Goal: Transaction & Acquisition: Purchase product/service

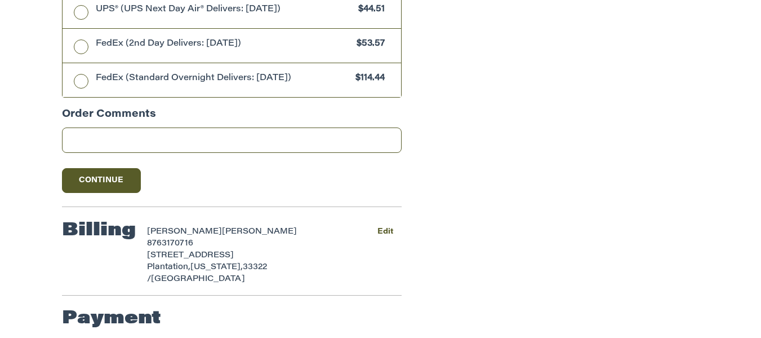
scroll to position [732, 0]
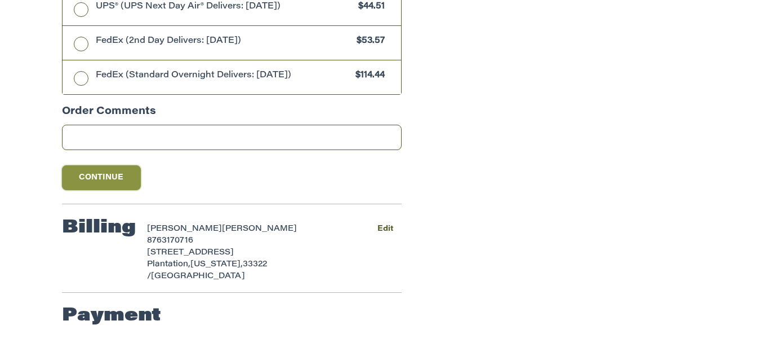
click at [102, 187] on button "Continue" at bounding box center [101, 177] width 79 height 25
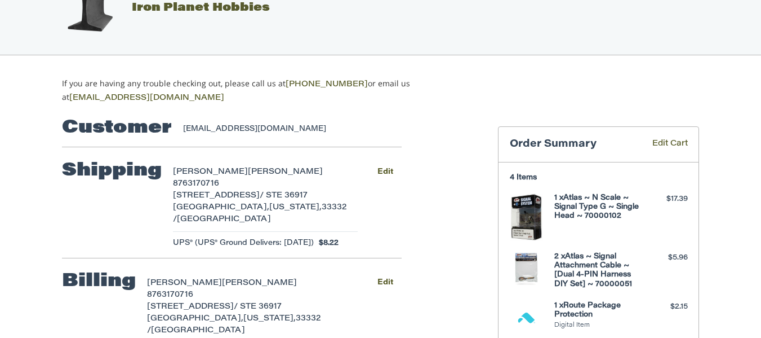
scroll to position [0, 0]
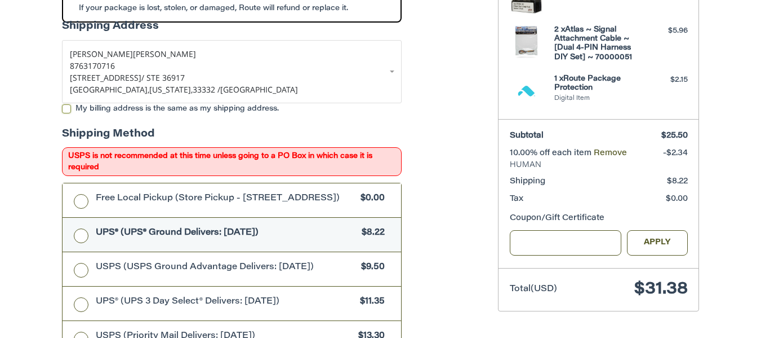
scroll to position [225, 0]
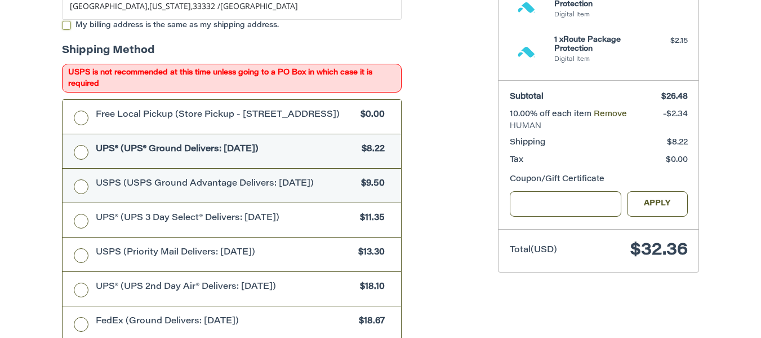
scroll to position [358, 0]
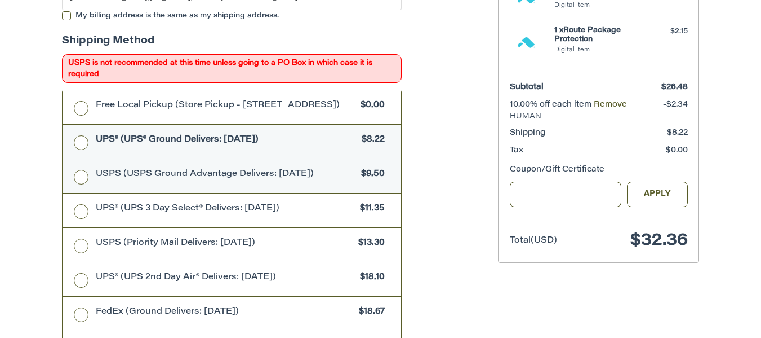
click at [75, 180] on label "USPS (USPS Ground Advantage Delivers: Fri, Sep 26) $9.50" at bounding box center [232, 176] width 339 height 34
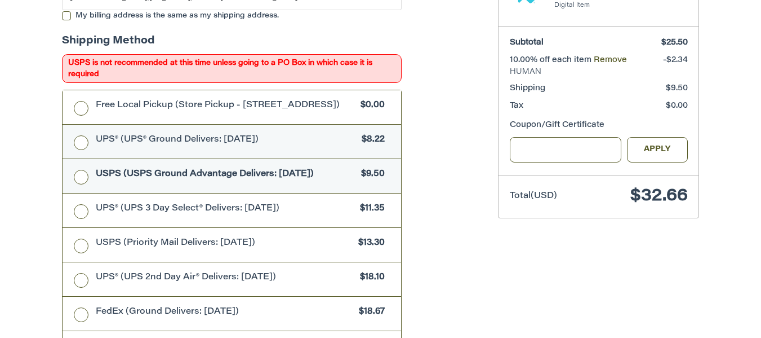
click at [86, 146] on label "UPS® (UPS® Ground Delivers: Thu, Sep 25) $8.22" at bounding box center [232, 142] width 339 height 34
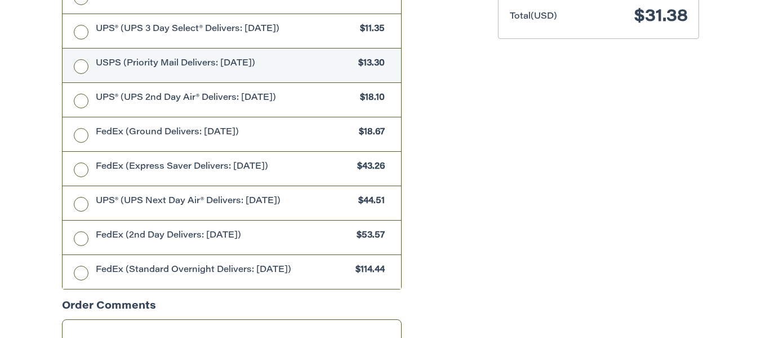
scroll to position [696, 0]
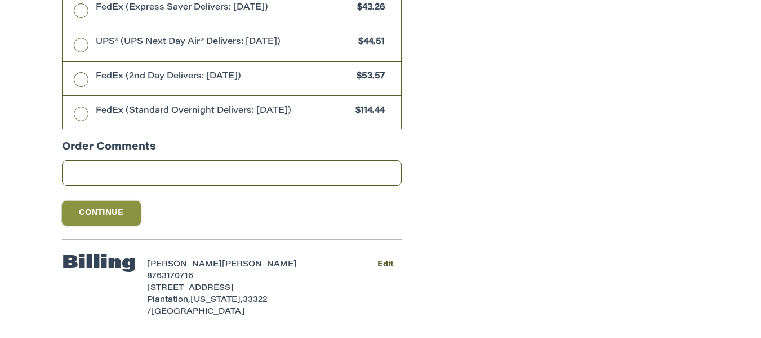
click at [116, 214] on button "Continue" at bounding box center [101, 213] width 79 height 25
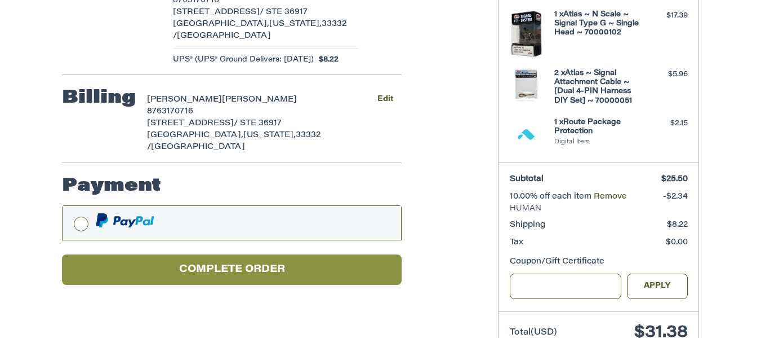
scroll to position [258, 0]
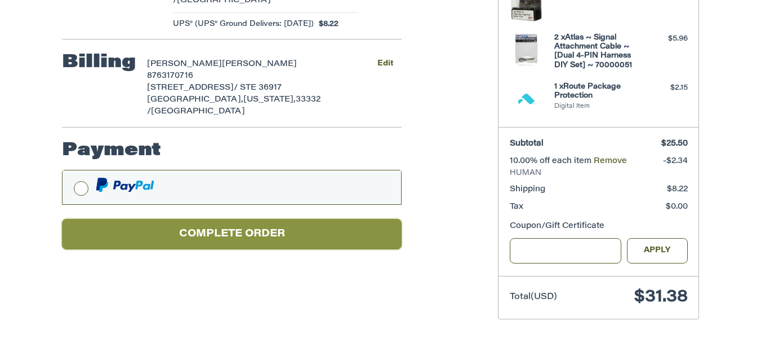
click at [210, 243] on button "Complete order" at bounding box center [232, 234] width 340 height 31
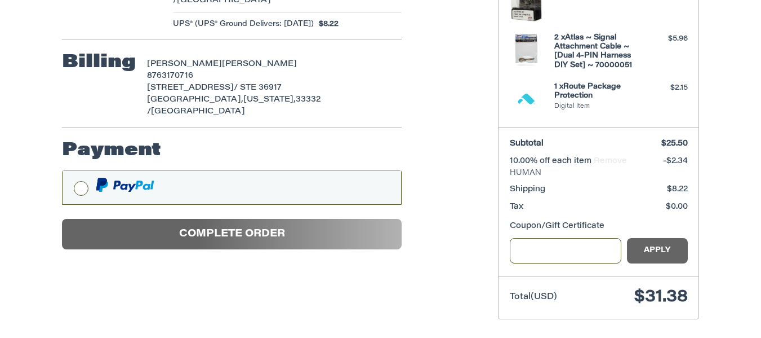
scroll to position [116, 0]
